Goal: Task Accomplishment & Management: Manage account settings

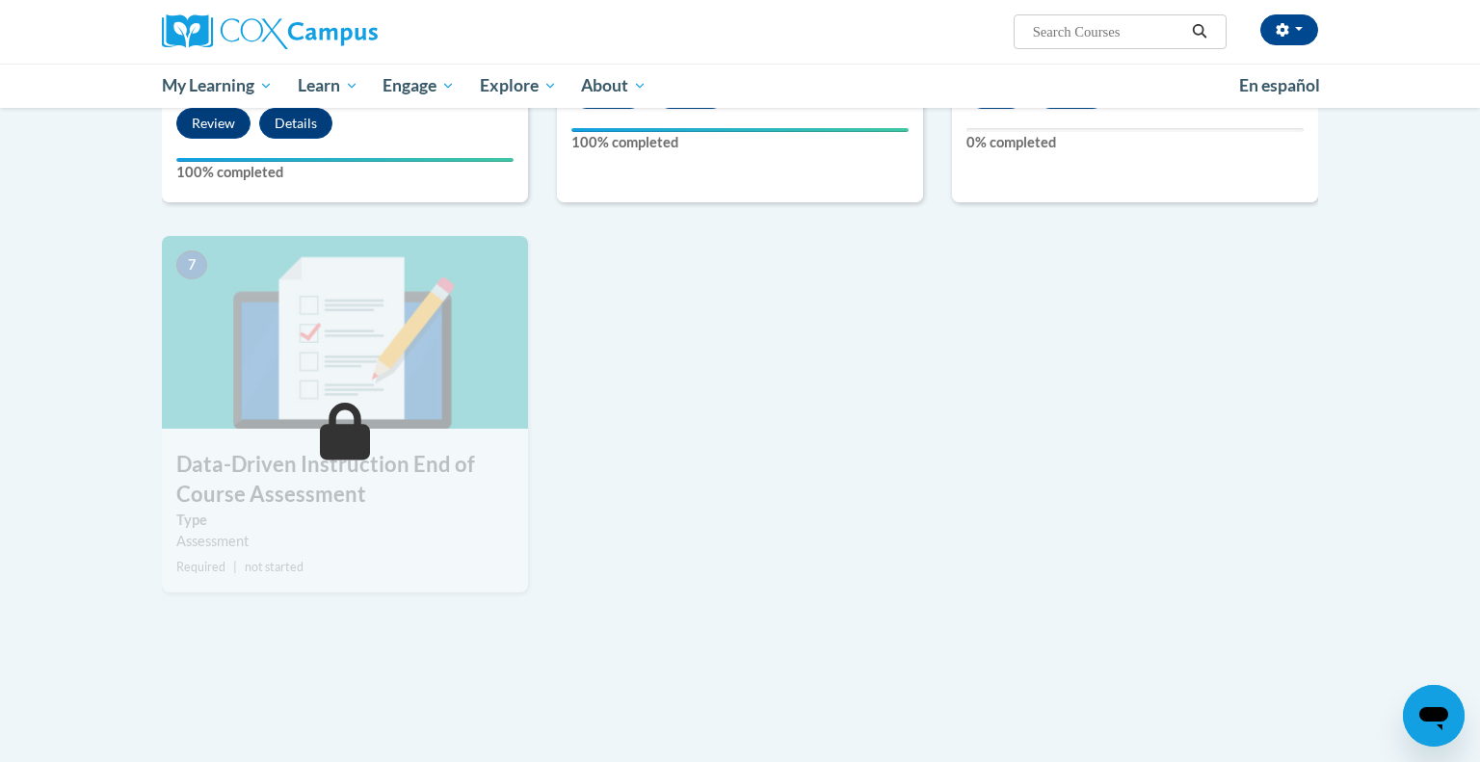
scroll to position [1054, 0]
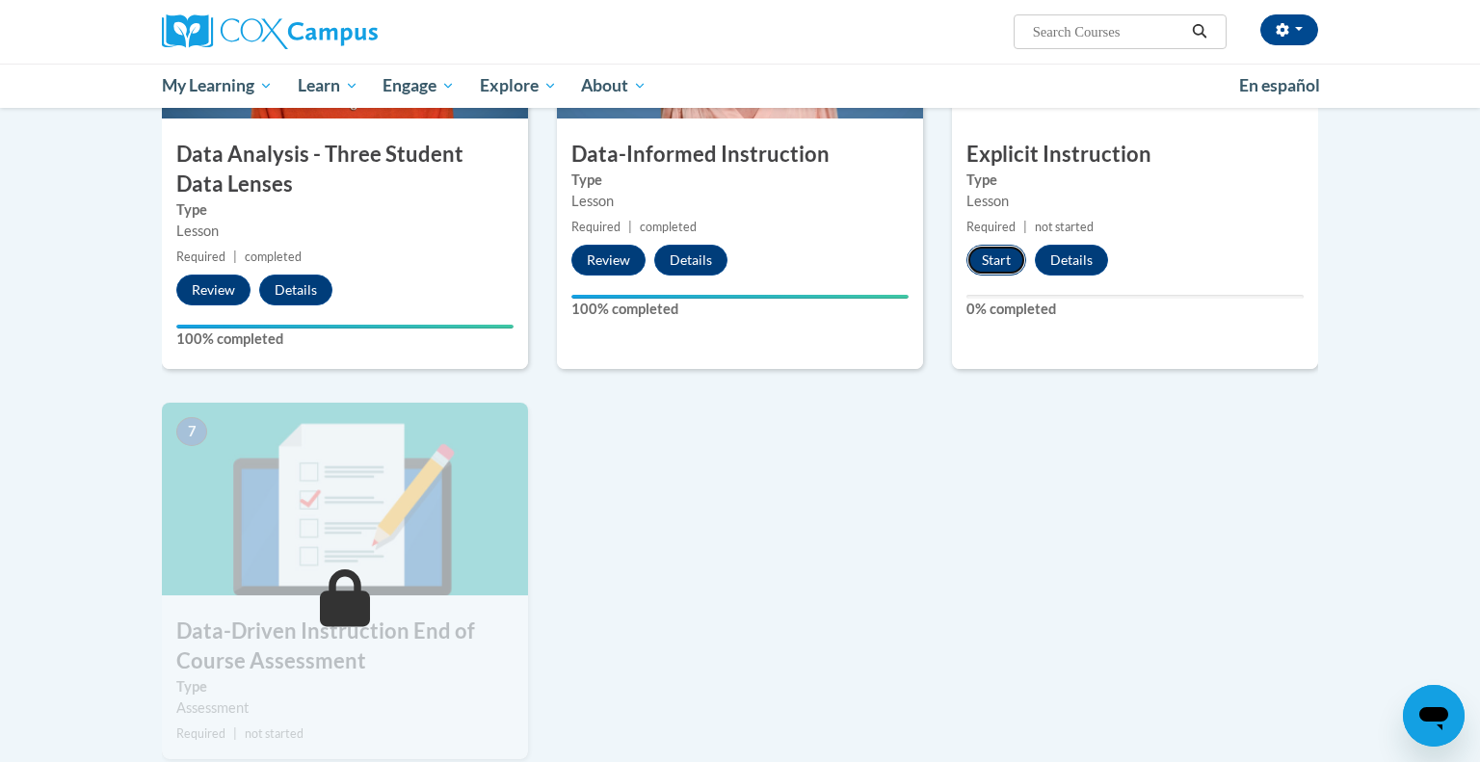
click at [987, 264] on button "Start" at bounding box center [996, 260] width 60 height 31
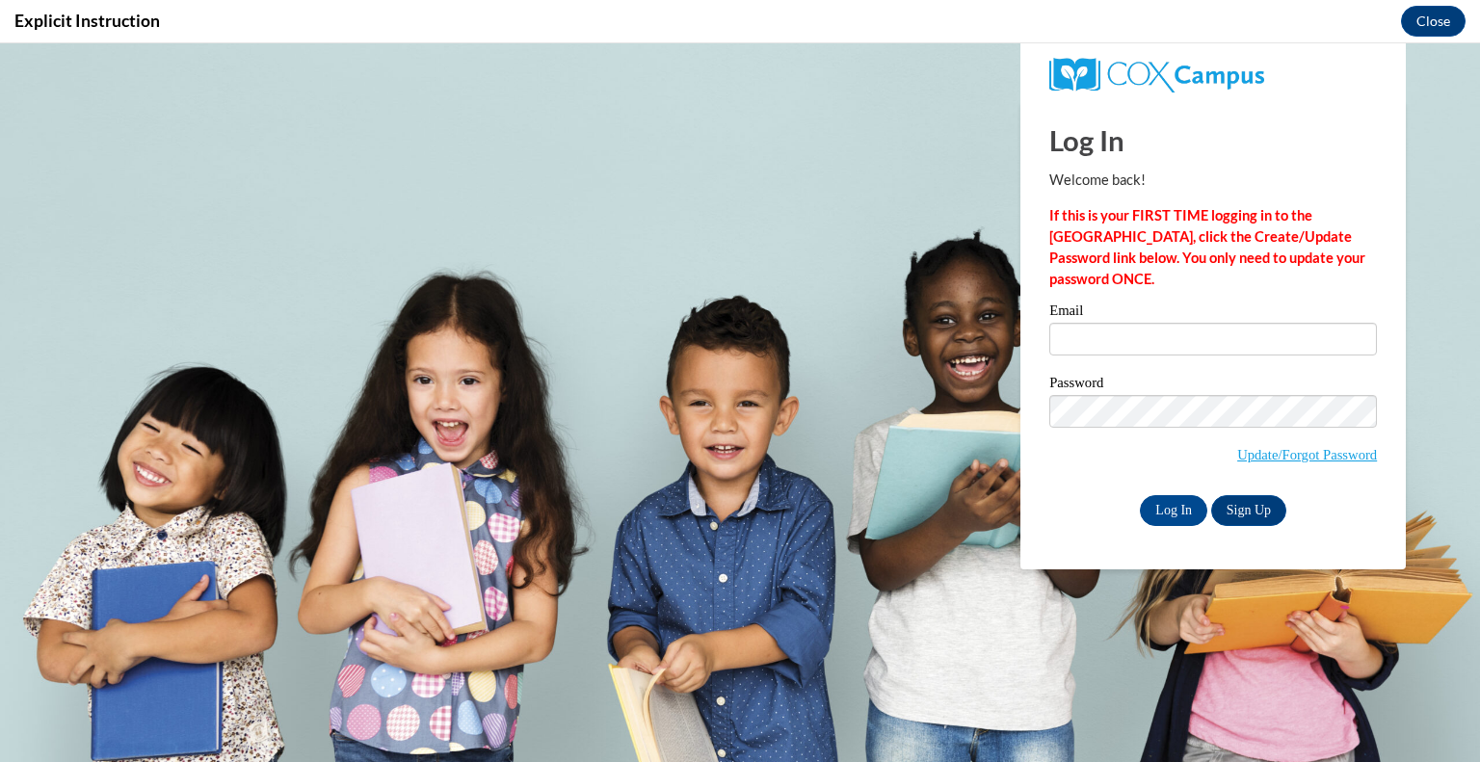
scroll to position [0, 0]
click at [1083, 338] on input "Email" at bounding box center [1213, 339] width 328 height 33
type input "[EMAIL_ADDRESS][DOMAIN_NAME]"
click at [1165, 516] on input "Log In" at bounding box center [1173, 510] width 67 height 31
